Goal: Task Accomplishment & Management: Use online tool/utility

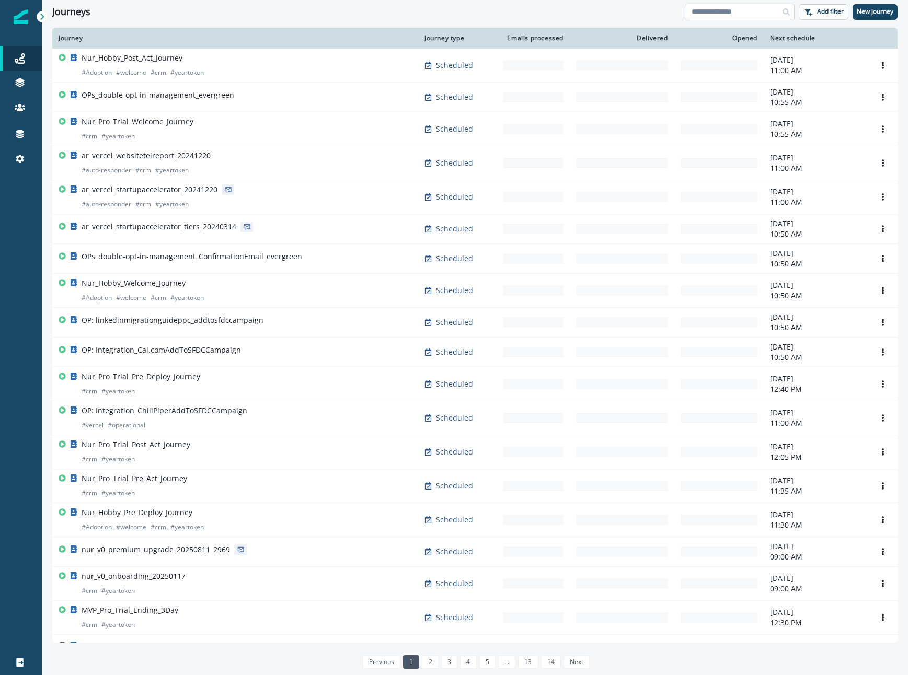
click at [714, 15] on input at bounding box center [740, 12] width 110 height 17
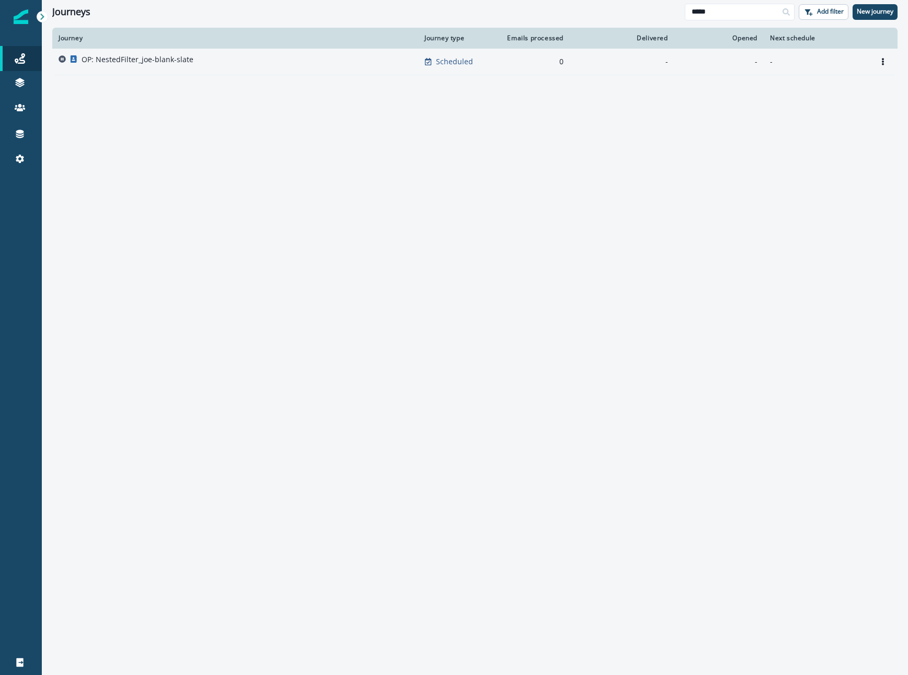
type input "*****"
click at [144, 60] on p "OP: NestedFilter_joe-blank-slate" at bounding box center [138, 59] width 112 height 10
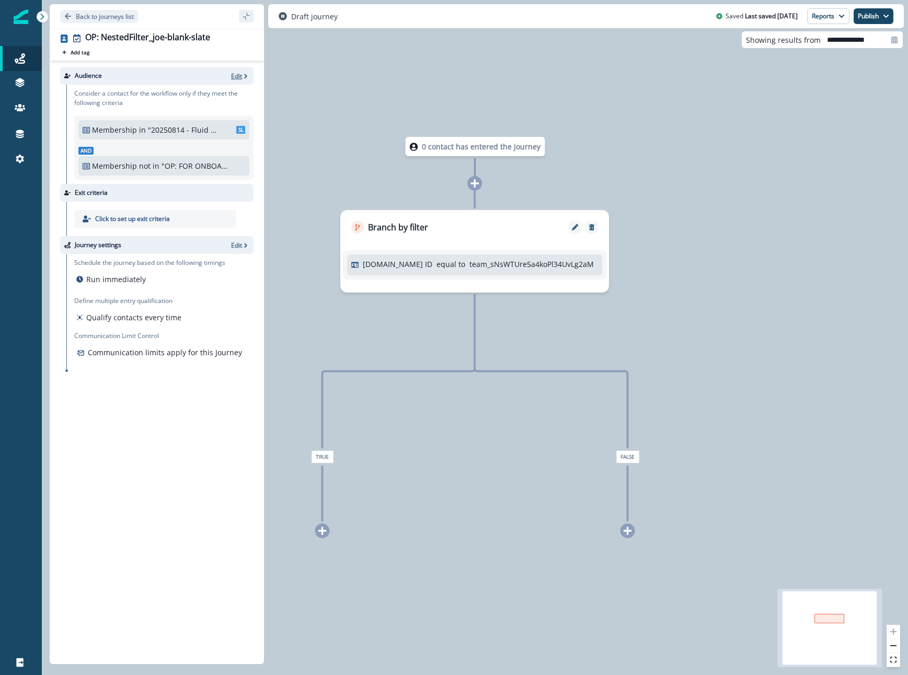
click at [236, 77] on p "Edit" at bounding box center [236, 76] width 11 height 9
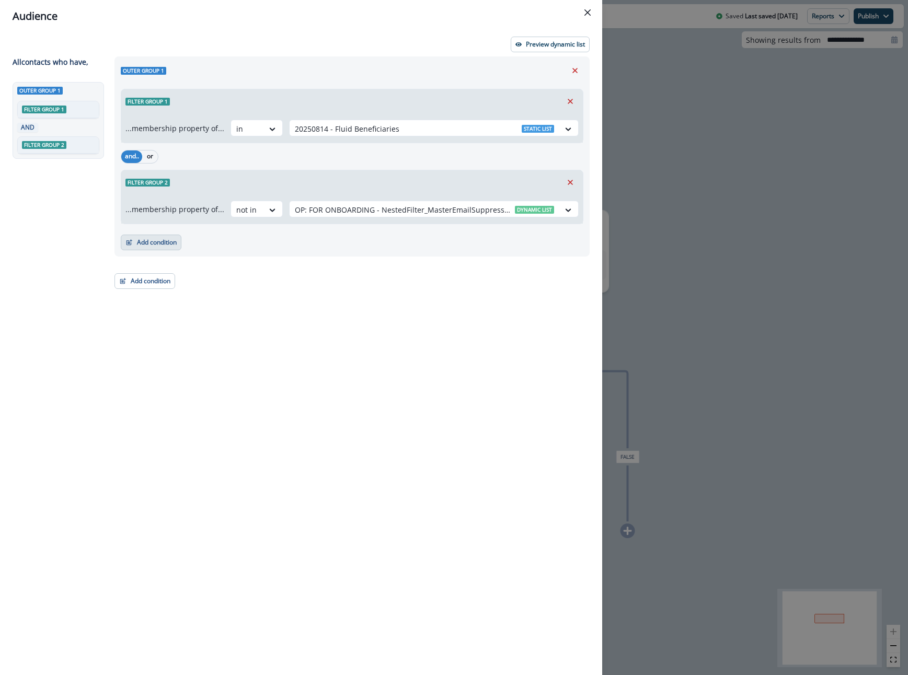
click at [178, 239] on button "Add condition" at bounding box center [151, 243] width 61 height 16
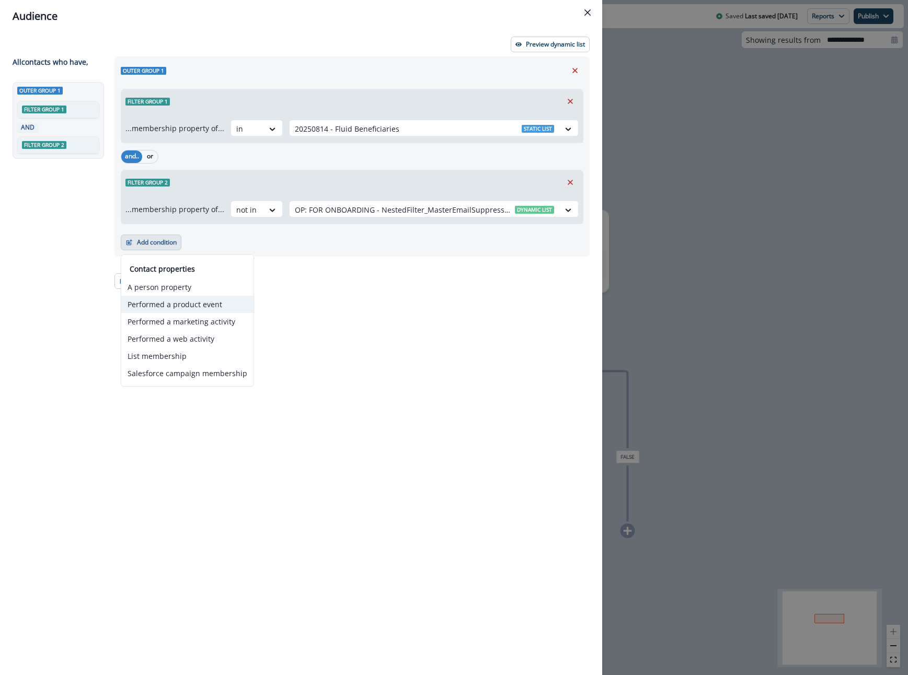
click at [186, 307] on button "Performed a product event" at bounding box center [187, 304] width 132 height 17
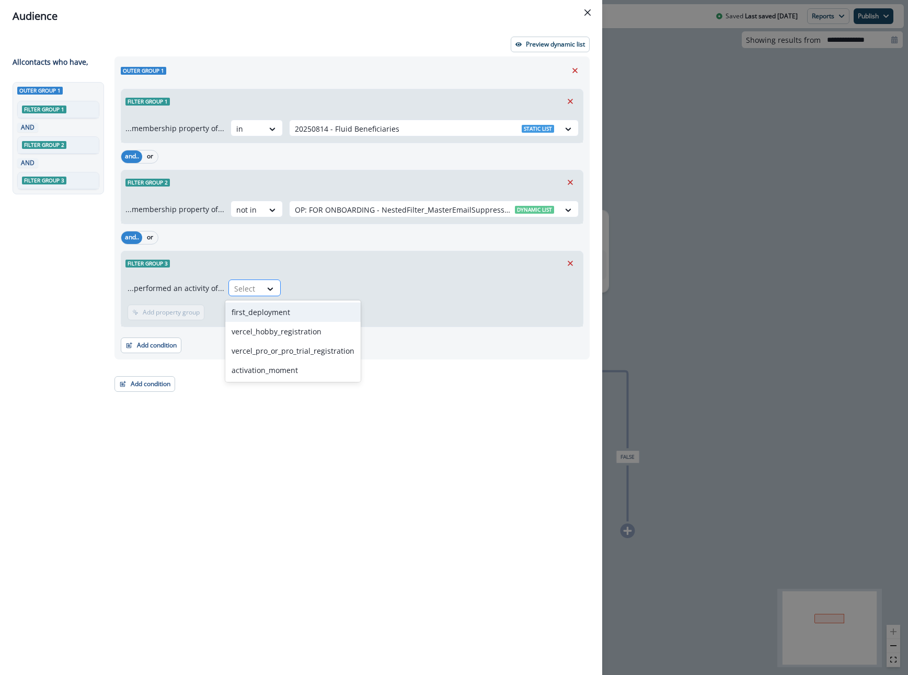
click at [252, 290] on div "Select" at bounding box center [245, 288] width 32 height 17
click at [257, 291] on div "Select" at bounding box center [245, 288] width 32 height 17
drag, startPoint x: 257, startPoint y: 291, endPoint x: 1056, endPoint y: 315, distance: 799.6
click at [907, 315] on html "A newer version of [DOMAIN_NAME] is available. Refresh your page to load the la…" at bounding box center [454, 337] width 908 height 675
click at [266, 289] on icon at bounding box center [270, 289] width 9 height 10
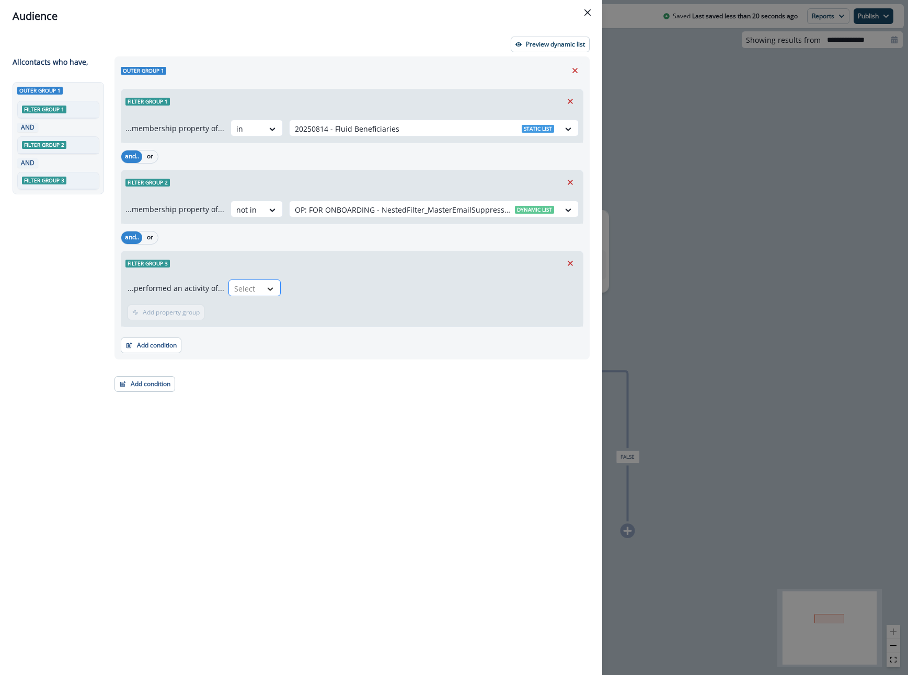
click at [266, 289] on icon at bounding box center [270, 289] width 9 height 10
click at [271, 284] on icon at bounding box center [270, 289] width 9 height 10
click at [268, 284] on icon at bounding box center [270, 289] width 9 height 10
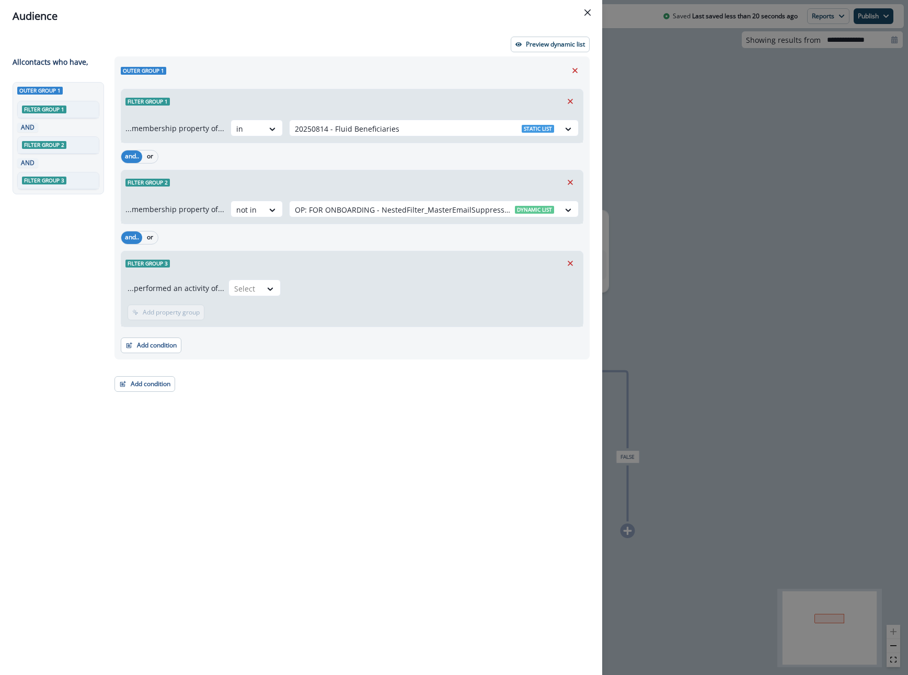
drag, startPoint x: 268, startPoint y: 284, endPoint x: 288, endPoint y: 284, distance: 19.9
click at [272, 284] on div at bounding box center [270, 289] width 18 height 10
click at [558, 183] on div "Filter group 2" at bounding box center [352, 182] width 462 height 24
